Goal: Task Accomplishment & Management: Complete application form

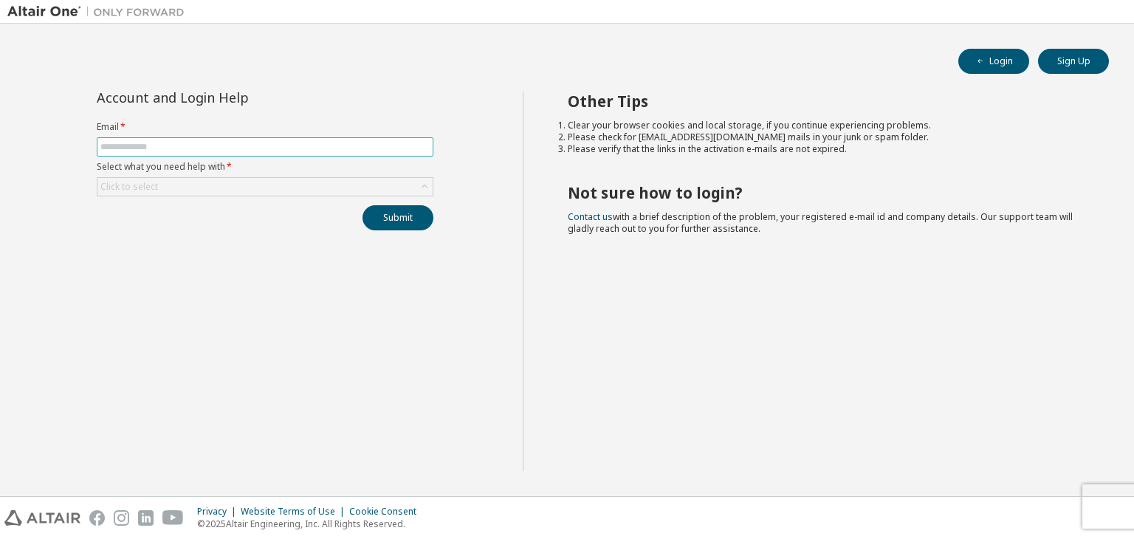
drag, startPoint x: 261, startPoint y: 155, endPoint x: 238, endPoint y: 139, distance: 28.7
click at [238, 139] on span at bounding box center [265, 146] width 337 height 19
click at [198, 144] on input "text" at bounding box center [264, 147] width 329 height 12
type input "**********"
click at [225, 185] on div "Click to select" at bounding box center [264, 187] width 335 height 18
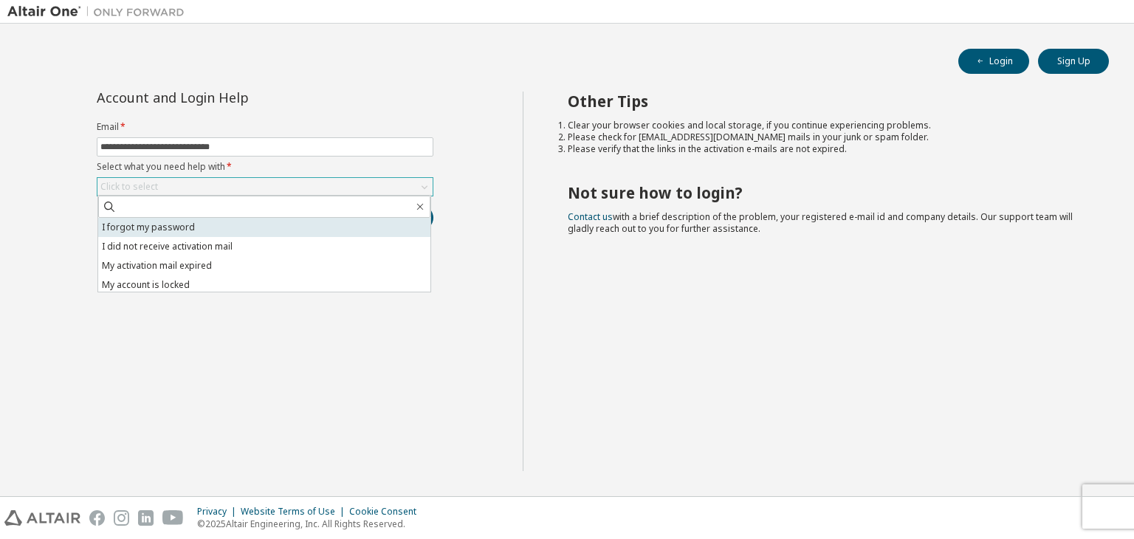
click at [238, 227] on li "I forgot my password" at bounding box center [264, 227] width 332 height 19
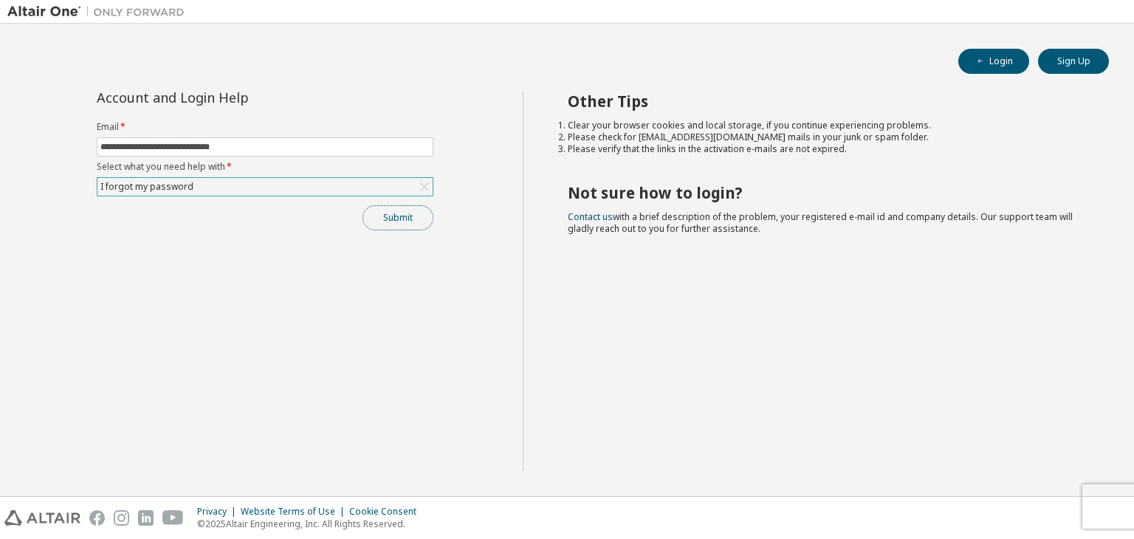
click at [385, 221] on button "Submit" at bounding box center [398, 217] width 71 height 25
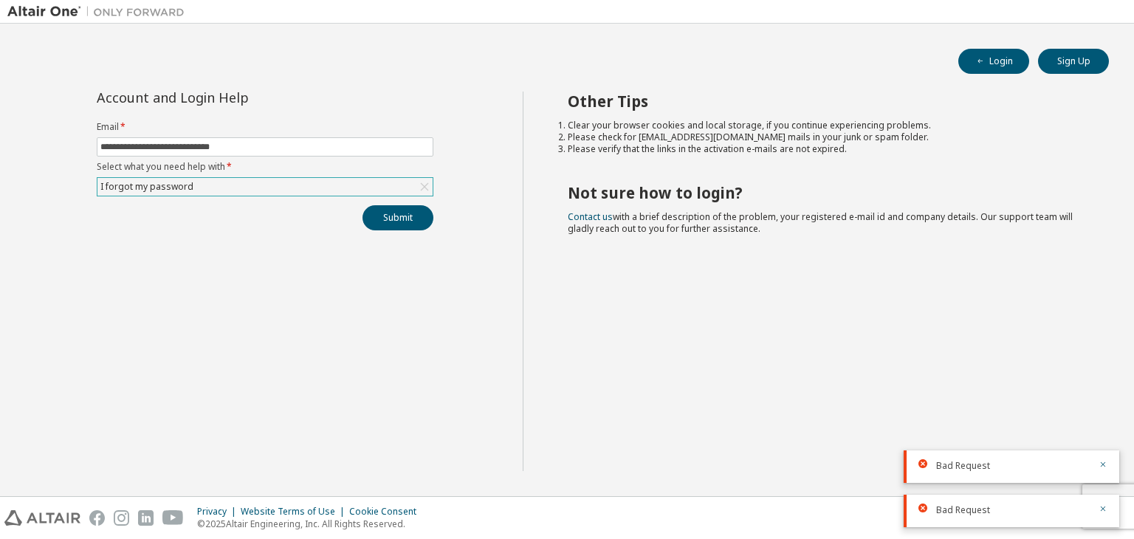
click at [330, 186] on div "I forgot my password" at bounding box center [264, 187] width 335 height 18
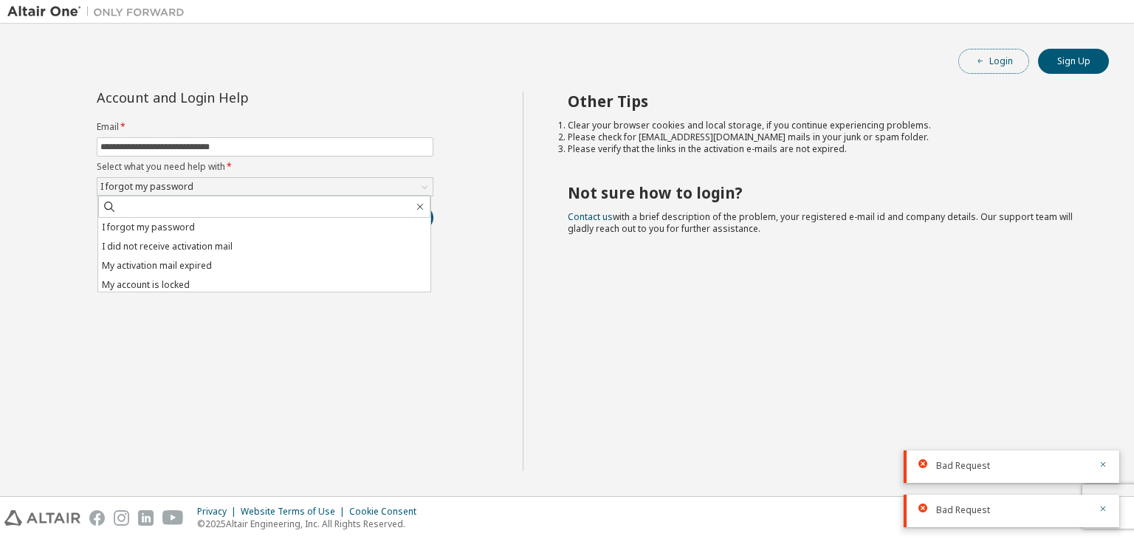
click at [1002, 58] on button "Login" at bounding box center [994, 61] width 71 height 25
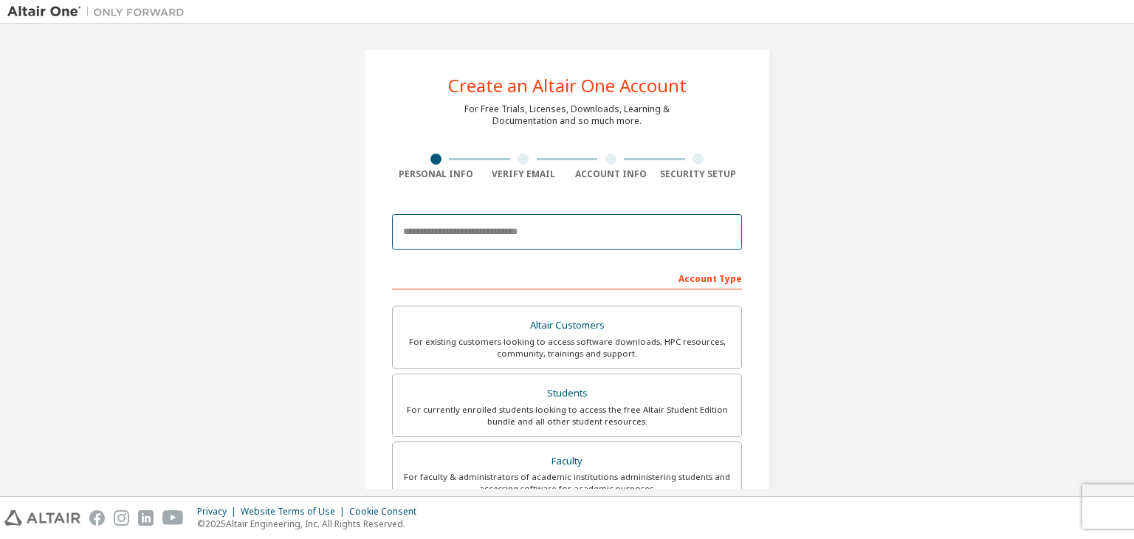
click at [477, 242] on input "email" at bounding box center [567, 231] width 350 height 35
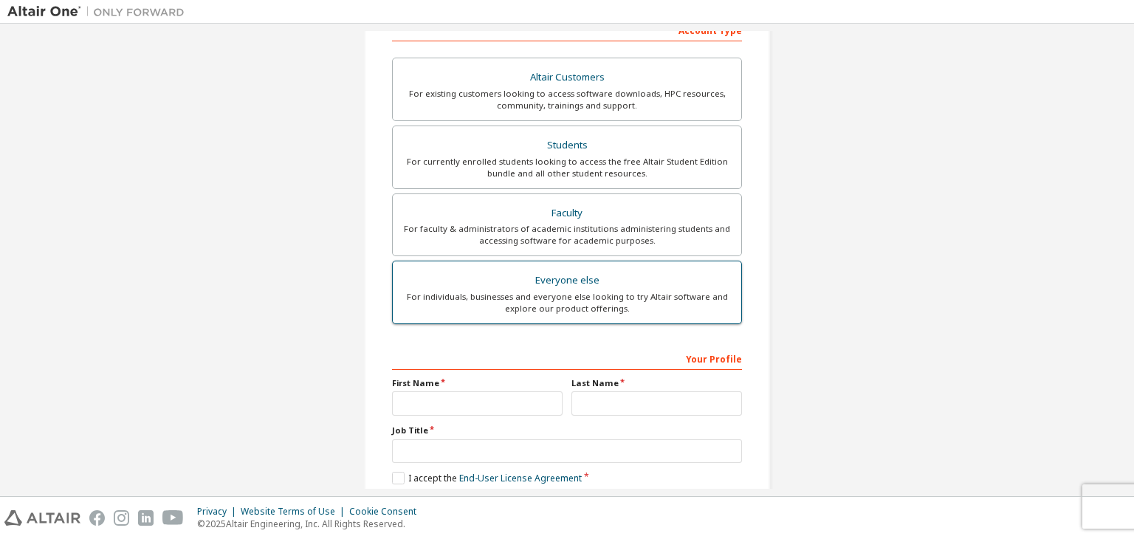
scroll to position [244, 0]
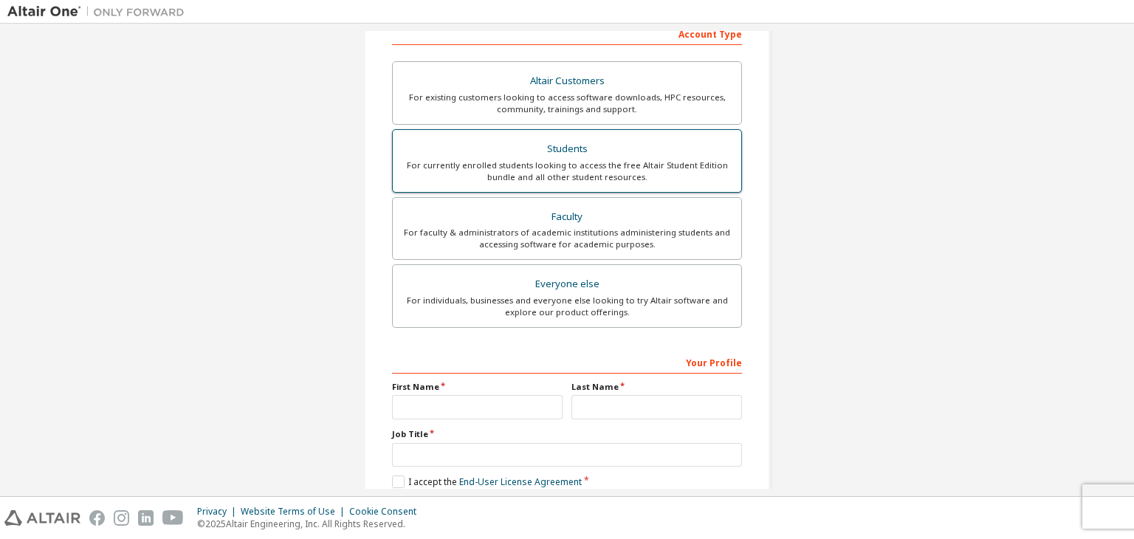
type input "**********"
click at [521, 179] on div "For currently enrolled students looking to access the free Altair Student Editi…" at bounding box center [567, 172] width 331 height 24
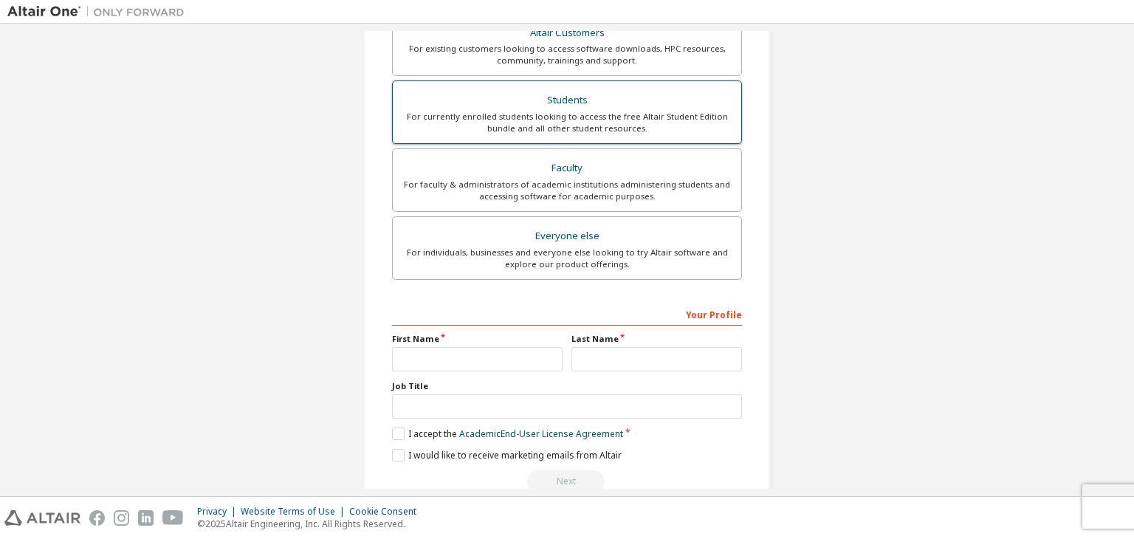
scroll to position [360, 0]
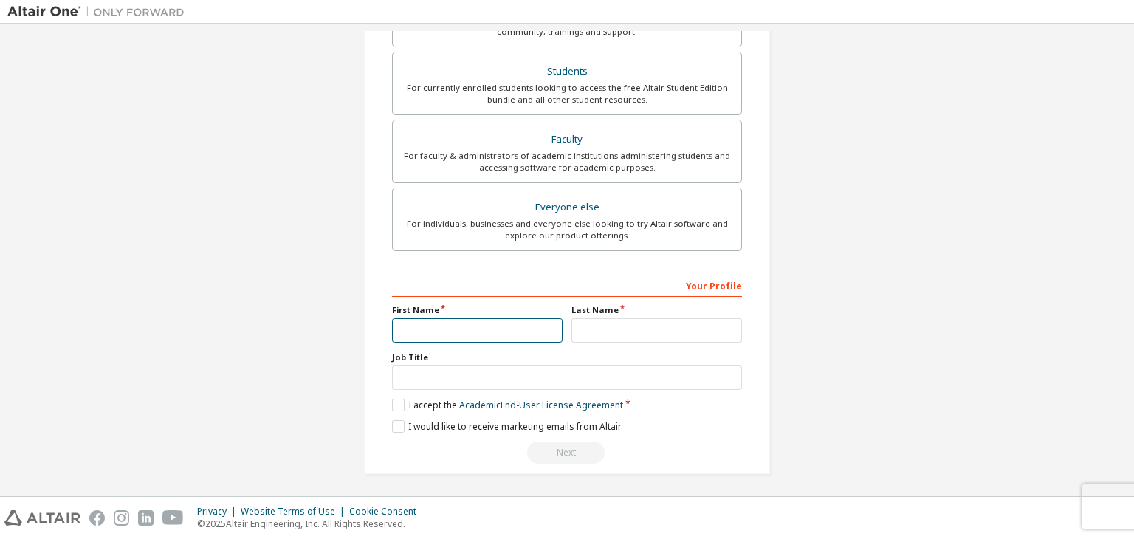
click at [447, 328] on input "text" at bounding box center [477, 330] width 171 height 24
type input "*******"
type input "*"
click at [471, 373] on input "text" at bounding box center [567, 378] width 350 height 24
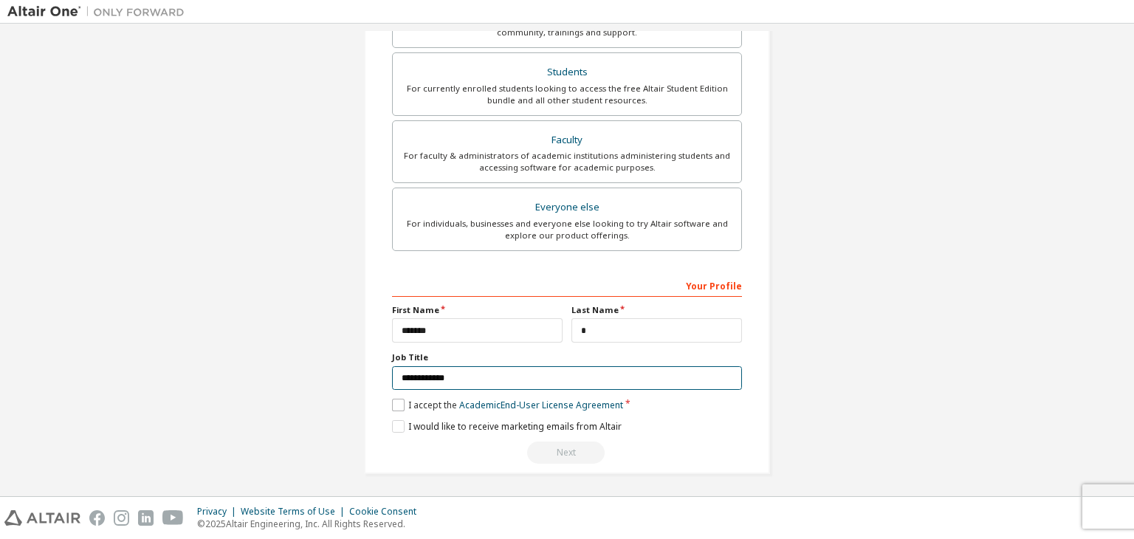
type input "**********"
click at [392, 403] on label "I accept the Academic End-User License Agreement" at bounding box center [507, 405] width 231 height 13
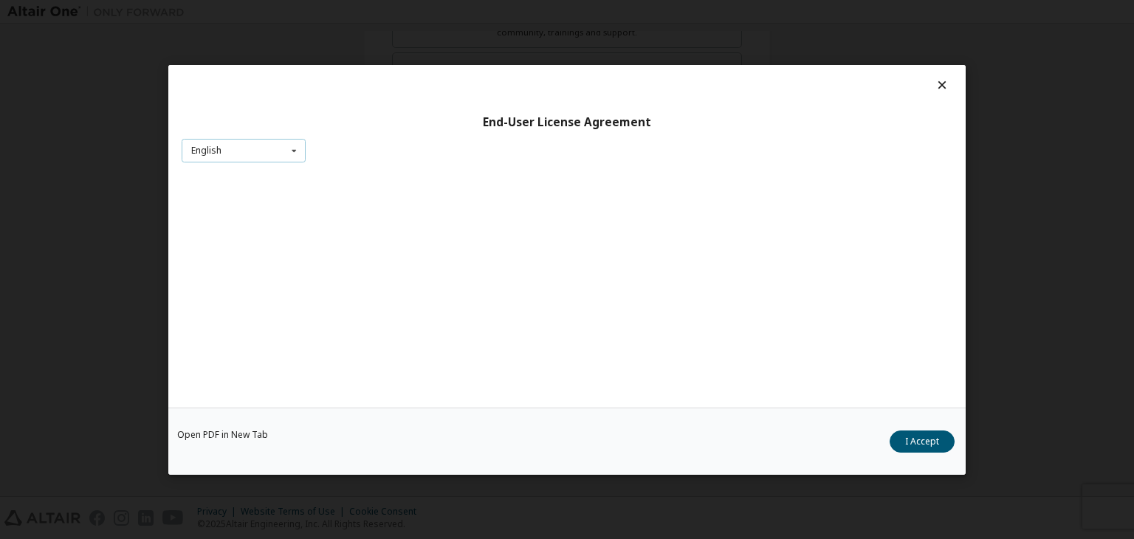
click at [243, 148] on div "English English" at bounding box center [244, 150] width 124 height 24
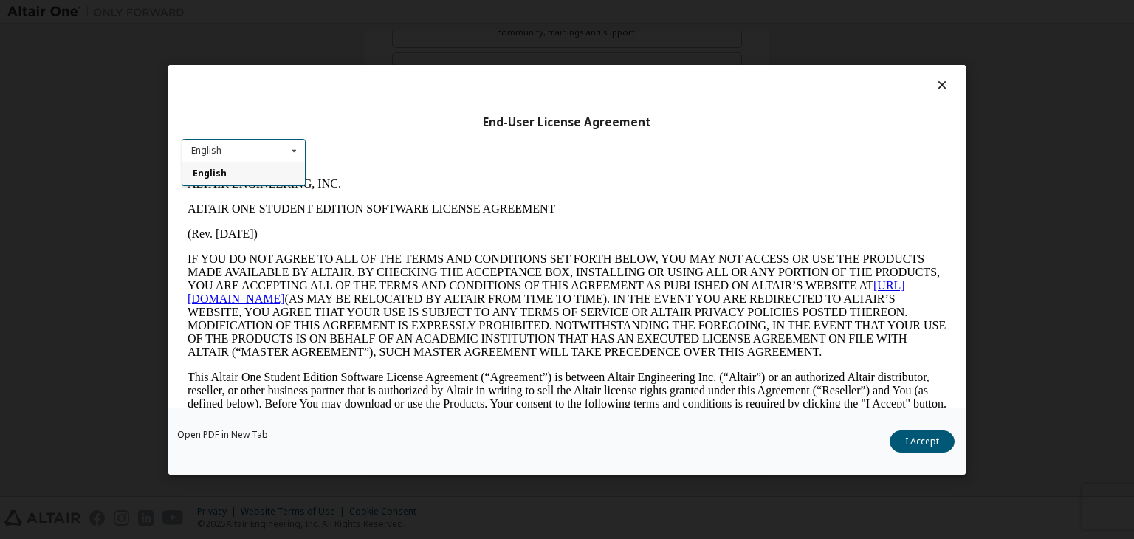
scroll to position [0, 0]
click at [243, 148] on div "English English" at bounding box center [244, 150] width 124 height 24
click at [916, 449] on button "I Accept" at bounding box center [922, 442] width 65 height 22
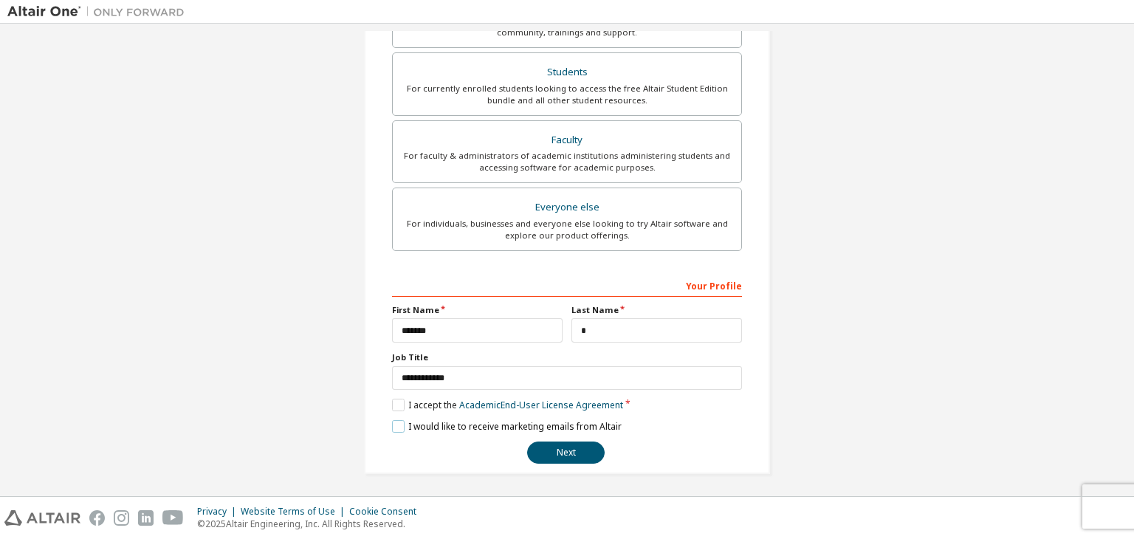
click at [401, 426] on label "I would like to receive marketing emails from Altair" at bounding box center [507, 426] width 230 height 13
click at [538, 450] on button "Next" at bounding box center [566, 453] width 78 height 22
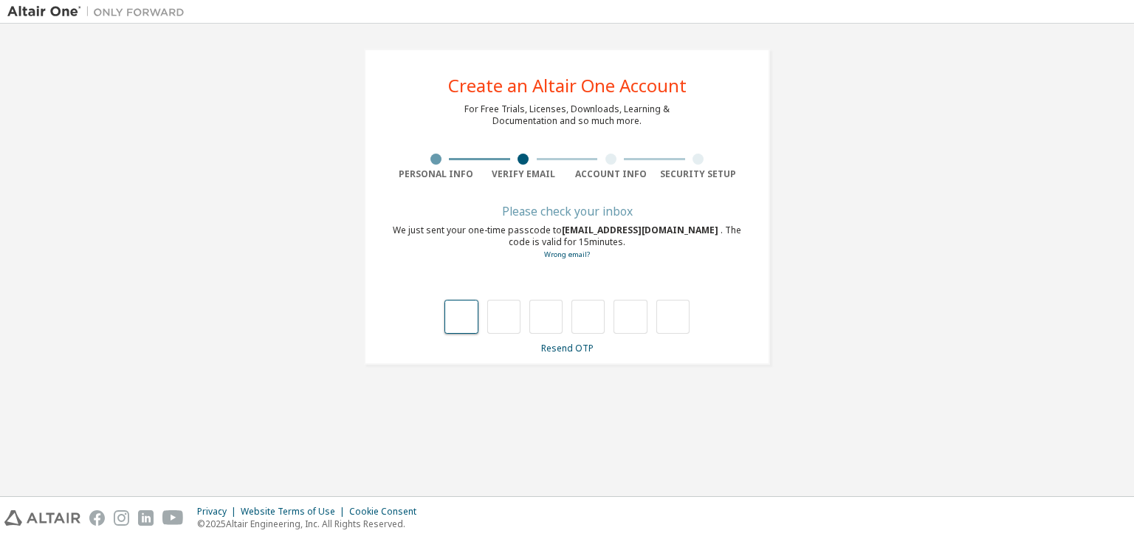
type input "*"
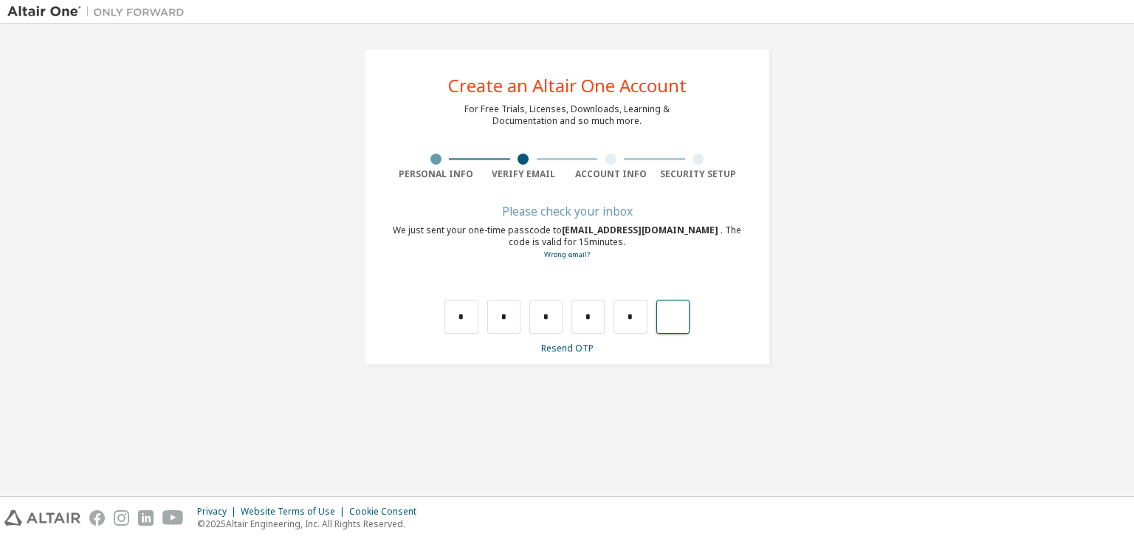
type input "*"
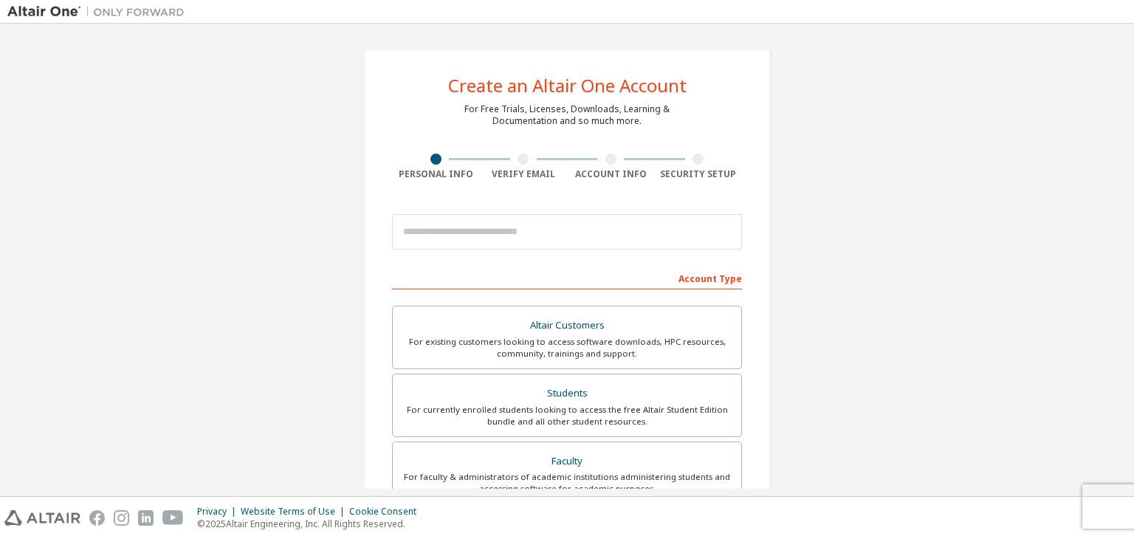
scroll to position [321, 0]
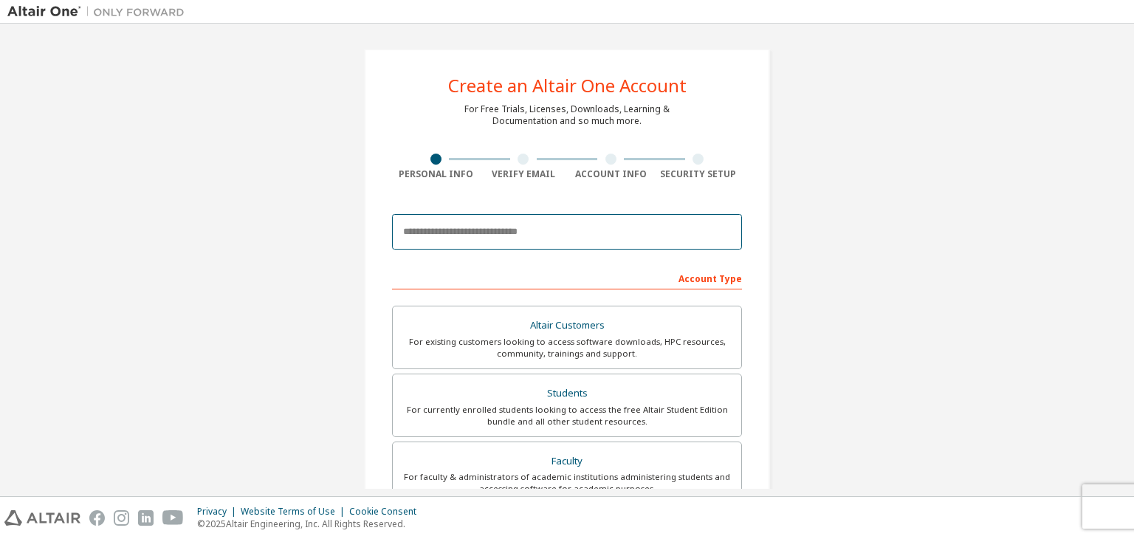
click at [493, 239] on input "email" at bounding box center [567, 231] width 350 height 35
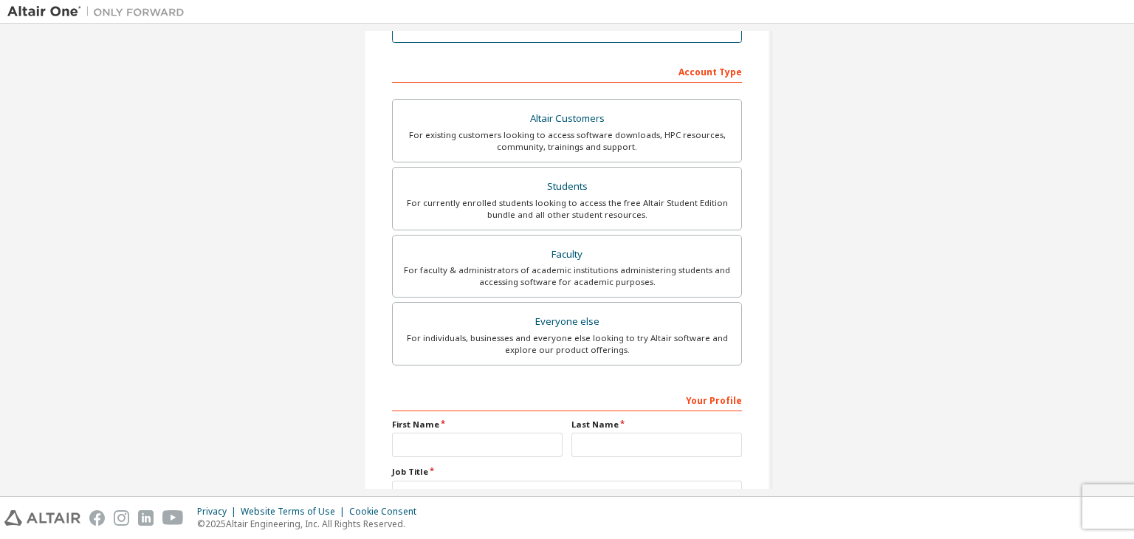
scroll to position [300, 0]
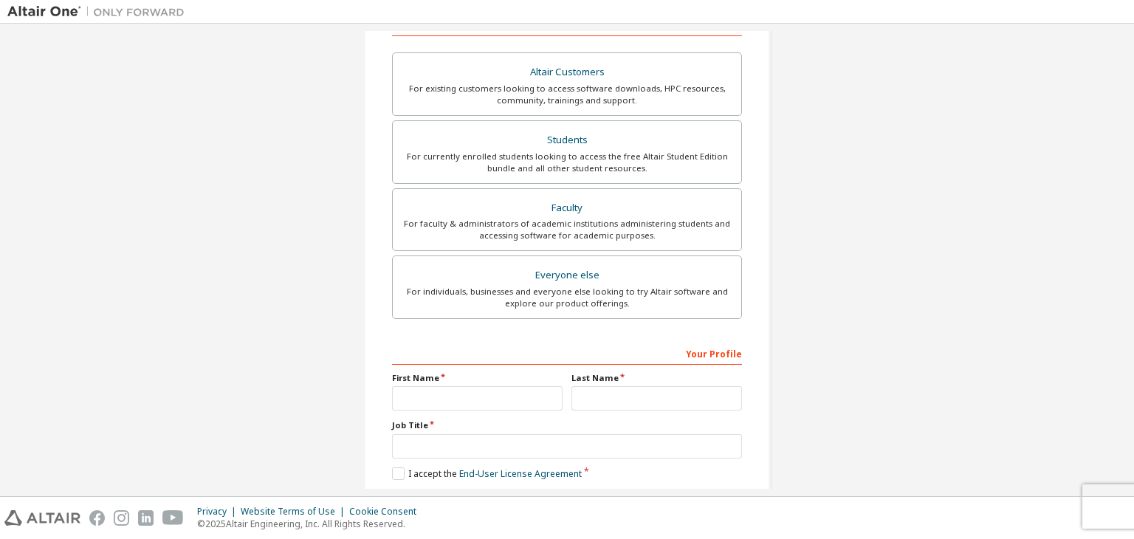
type input "**********"
click at [491, 391] on input "text" at bounding box center [477, 398] width 171 height 24
type input "*******"
type input "*"
click at [485, 447] on input "text" at bounding box center [567, 446] width 350 height 24
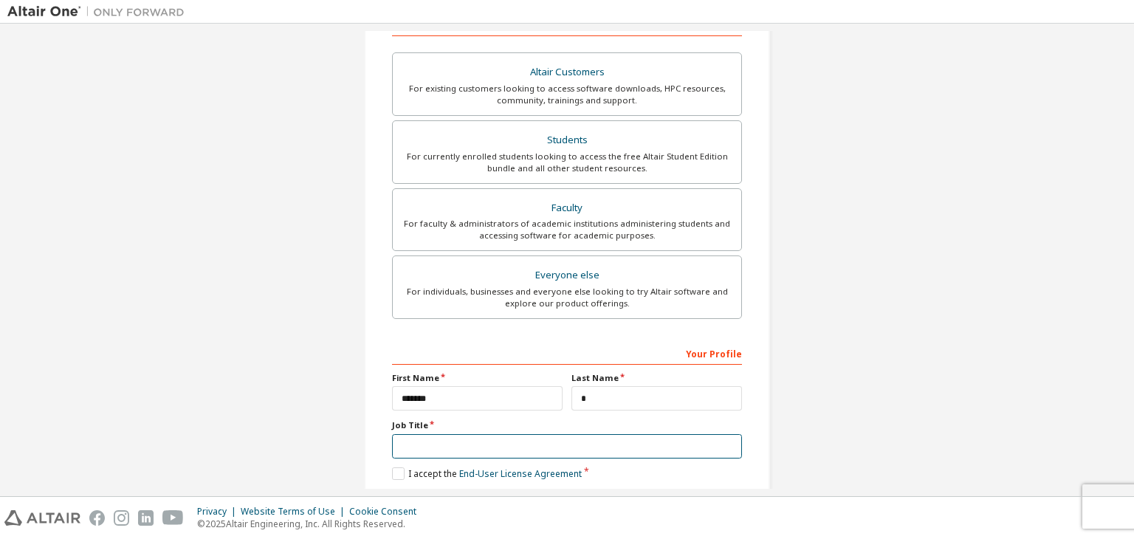
type input "**********"
click at [400, 473] on label "I accept the End-User License Agreement" at bounding box center [487, 474] width 190 height 13
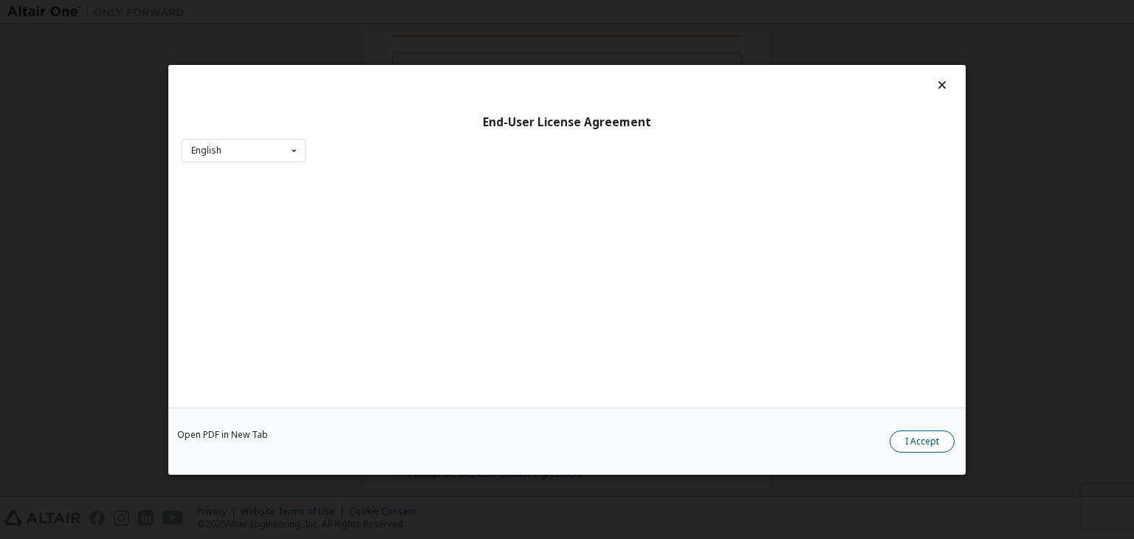
click at [902, 447] on button "I Accept" at bounding box center [922, 442] width 65 height 22
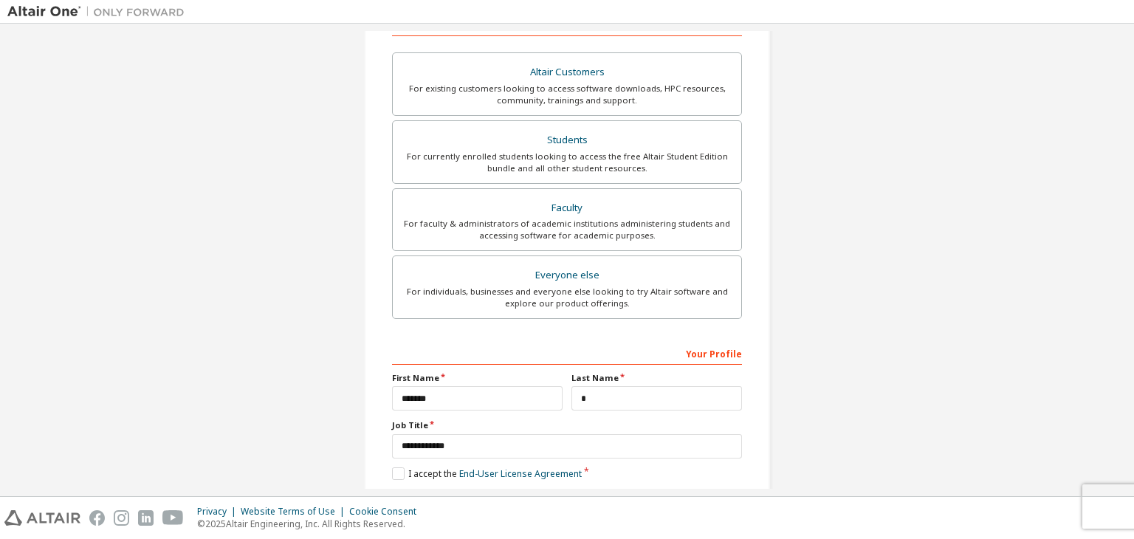
scroll to position [368, 0]
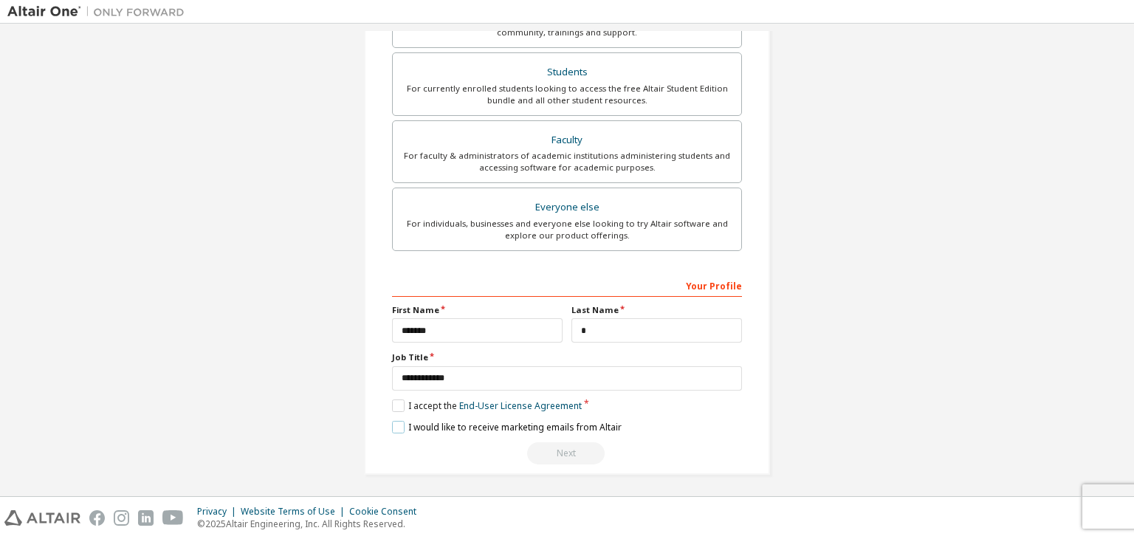
click at [395, 423] on label "I would like to receive marketing emails from Altair" at bounding box center [507, 427] width 230 height 13
click at [551, 452] on div "Next" at bounding box center [567, 453] width 350 height 22
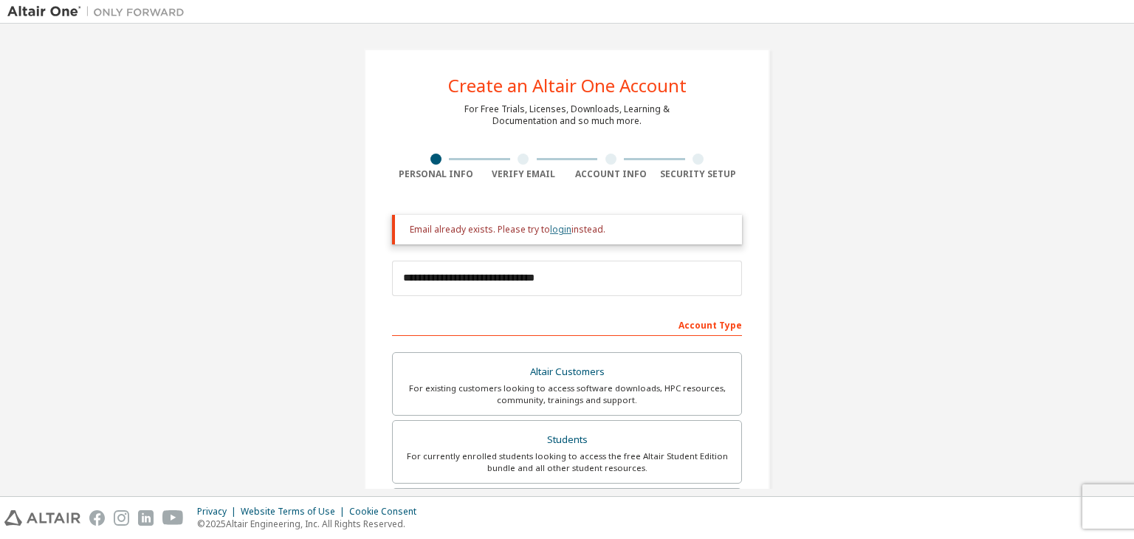
click at [550, 231] on link "login" at bounding box center [560, 229] width 21 height 13
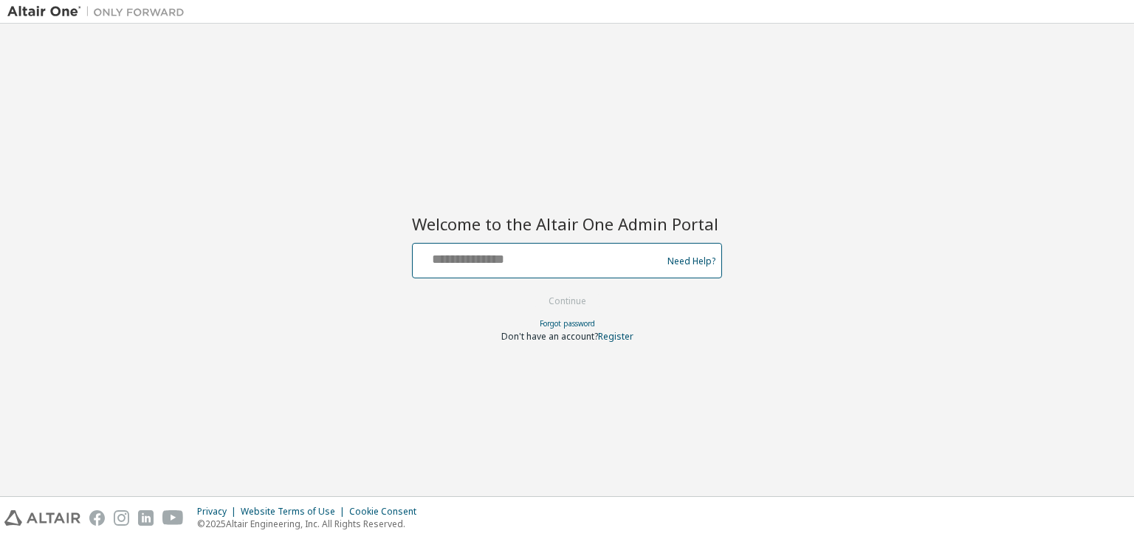
click at [523, 247] on input "text" at bounding box center [540, 257] width 242 height 21
type input "**********"
click at [558, 305] on button "Continue" at bounding box center [567, 301] width 69 height 22
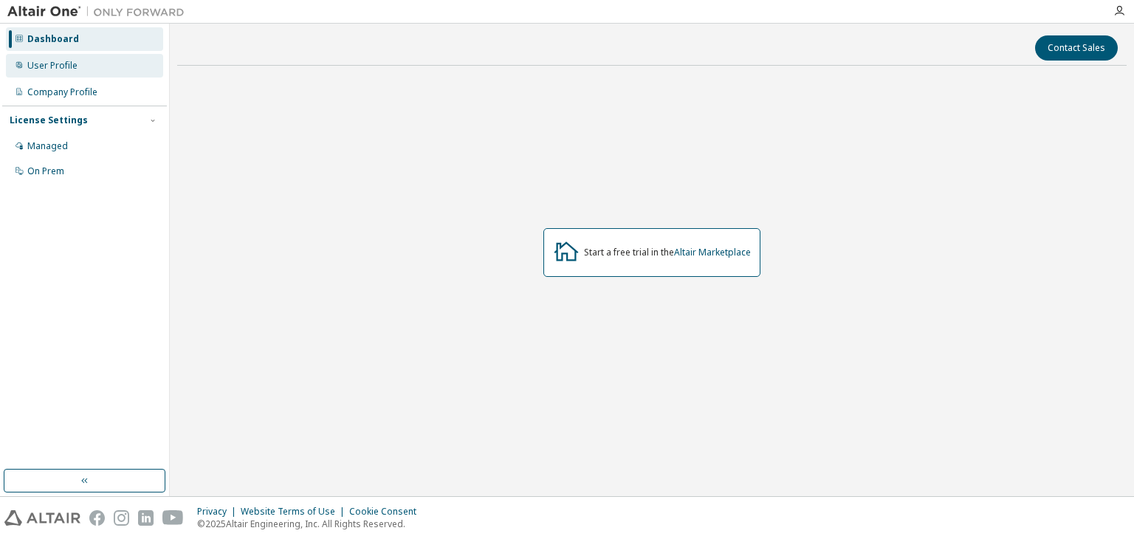
click at [61, 72] on div "User Profile" at bounding box center [84, 66] width 157 height 24
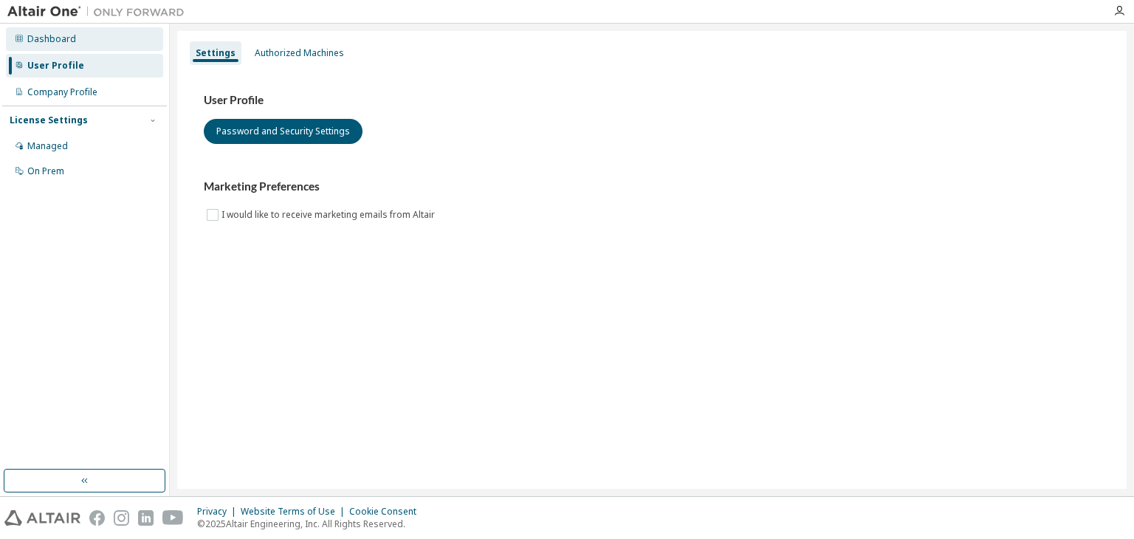
click at [50, 43] on div "Dashboard" at bounding box center [51, 39] width 49 height 12
